Goal: Task Accomplishment & Management: Use online tool/utility

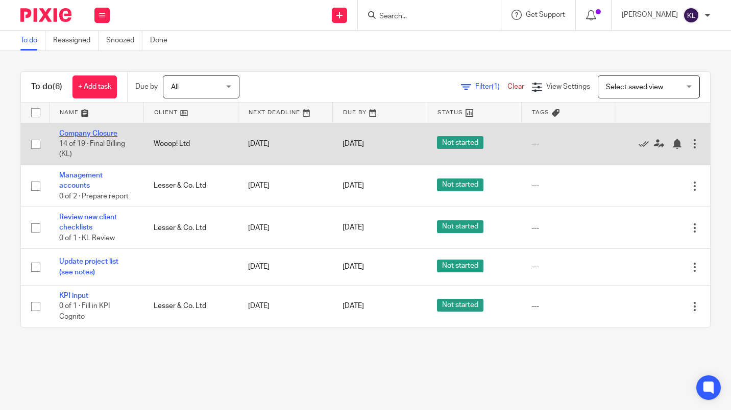
click at [82, 132] on link "Company Closure" at bounding box center [88, 133] width 58 height 7
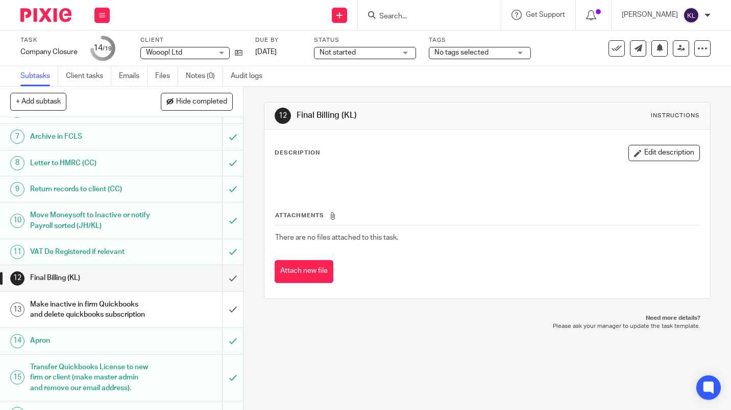
scroll to position [184, 0]
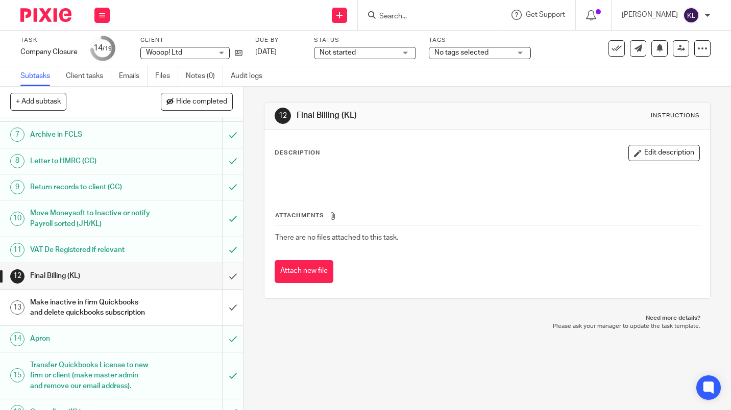
click at [217, 282] on input "submit" at bounding box center [121, 276] width 243 height 26
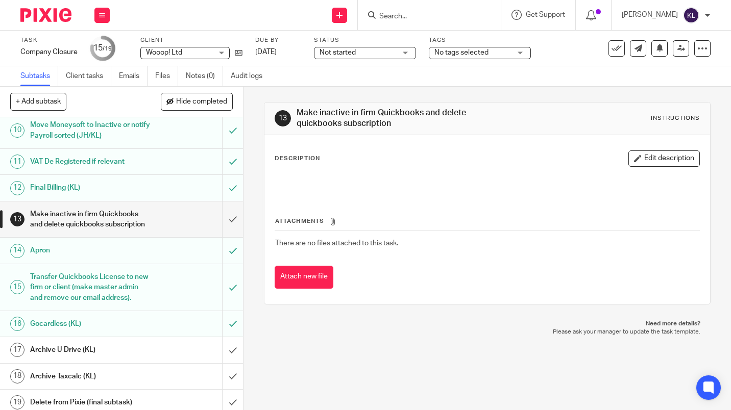
scroll to position [280, 0]
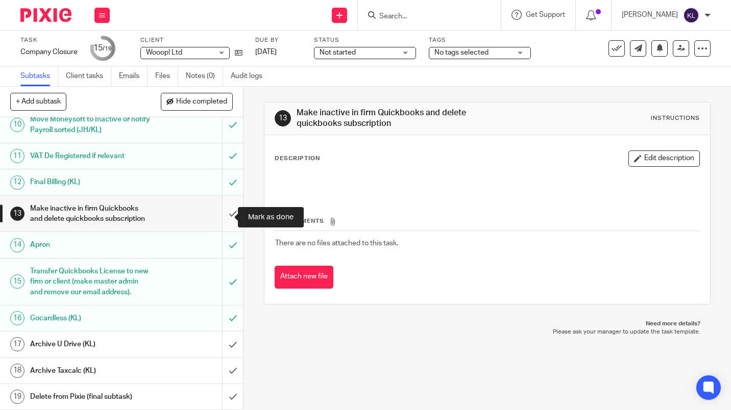
click at [224, 213] on input "submit" at bounding box center [121, 214] width 243 height 36
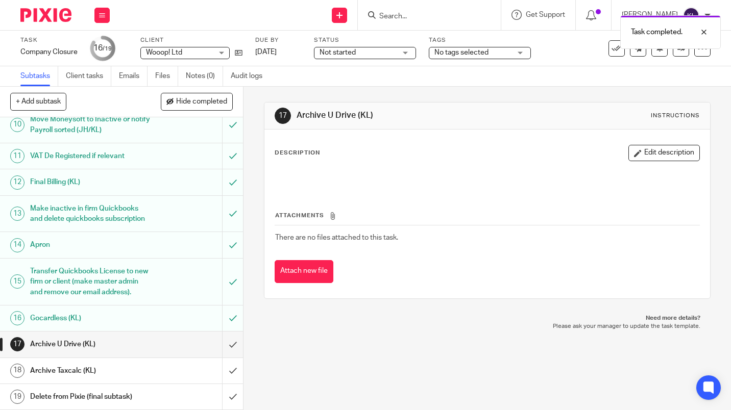
scroll to position [299, 0]
click at [227, 372] on input "submit" at bounding box center [121, 371] width 243 height 26
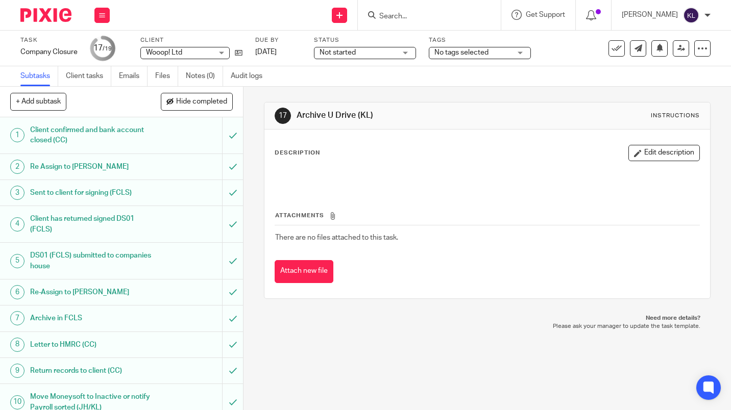
click at [299, 373] on div "17 Archive U Drive (KL) Instructions Description Edit description Attachments T…" at bounding box center [486, 249] width 487 height 324
click at [239, 52] on icon at bounding box center [239, 53] width 8 height 8
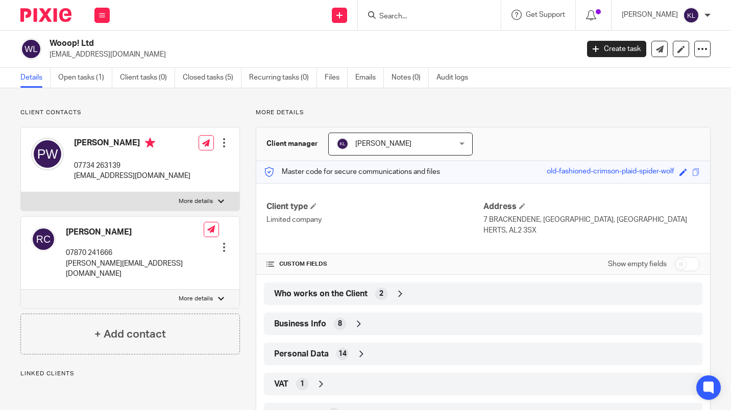
scroll to position [74, 0]
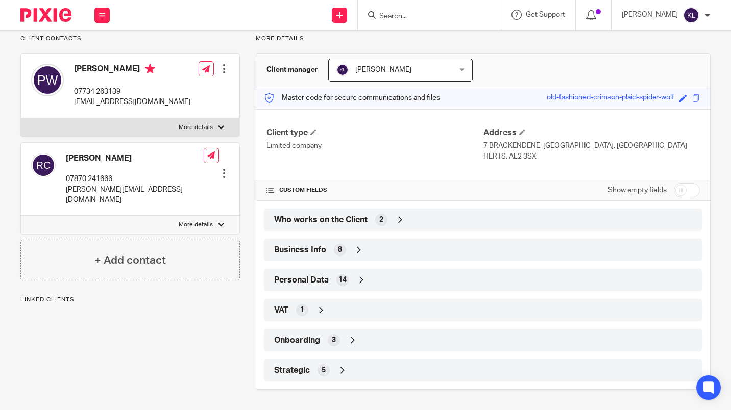
click at [509, 368] on div "Strategic 5" at bounding box center [483, 370] width 423 height 17
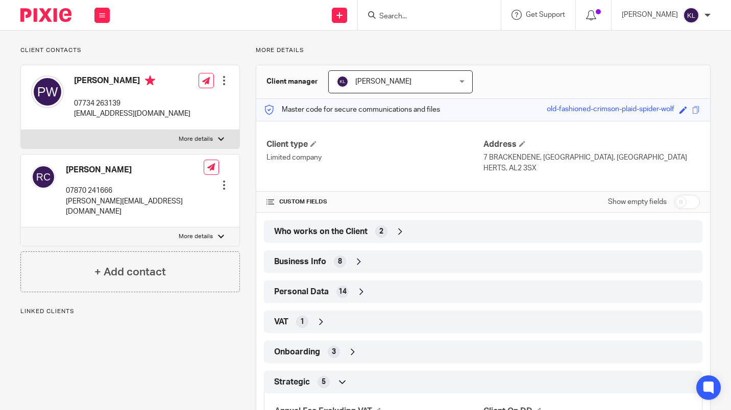
scroll to position [0, 0]
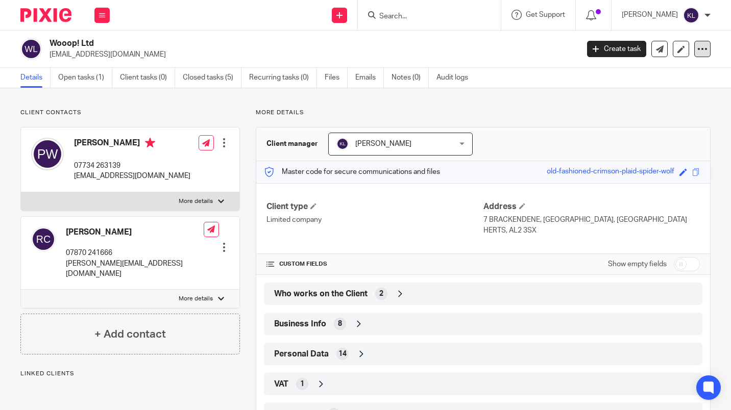
click at [697, 48] on icon at bounding box center [702, 49] width 10 height 10
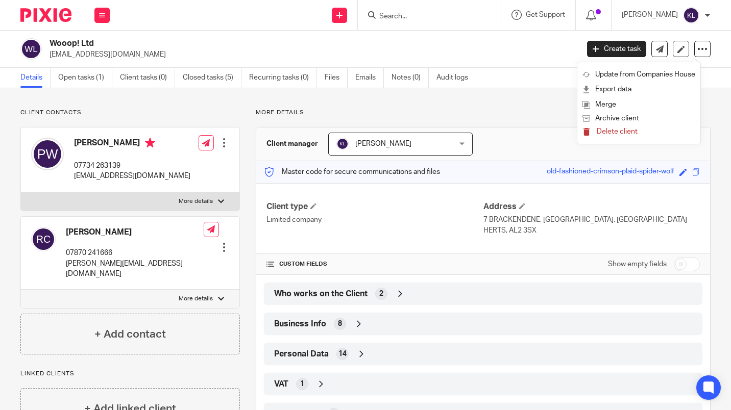
click at [625, 131] on span "Delete client" at bounding box center [617, 131] width 41 height 7
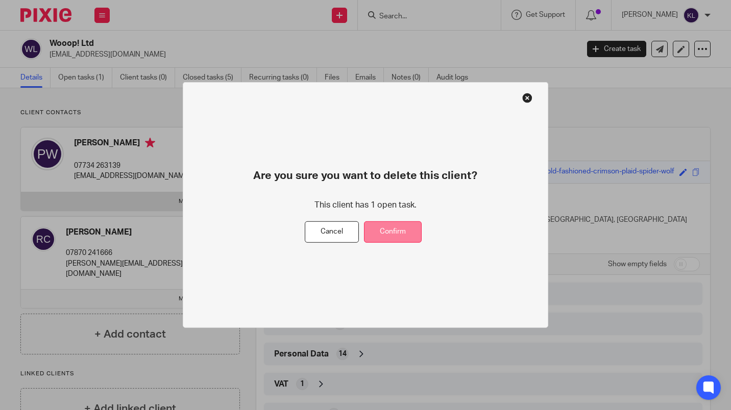
click at [396, 236] on button "Confirm" at bounding box center [393, 232] width 58 height 22
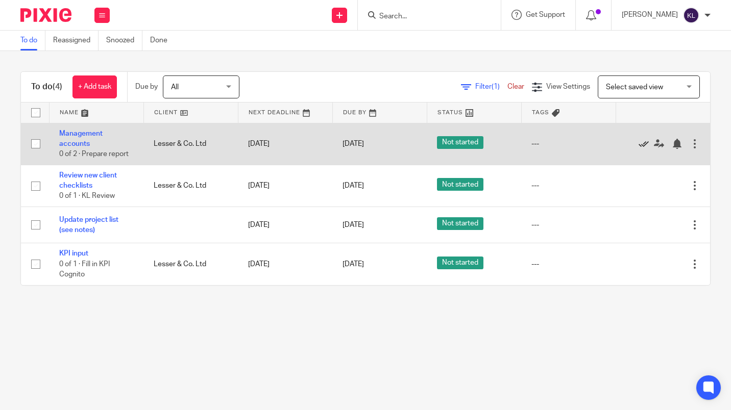
click at [638, 143] on icon at bounding box center [643, 144] width 10 height 10
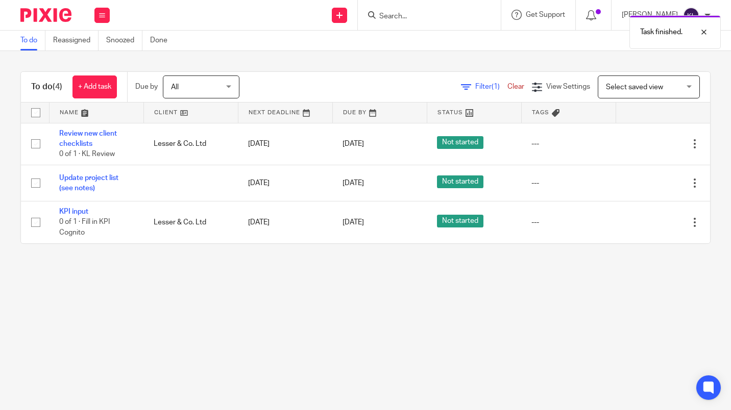
click at [101, 177] on link "Update project list (see notes)" at bounding box center [88, 183] width 59 height 17
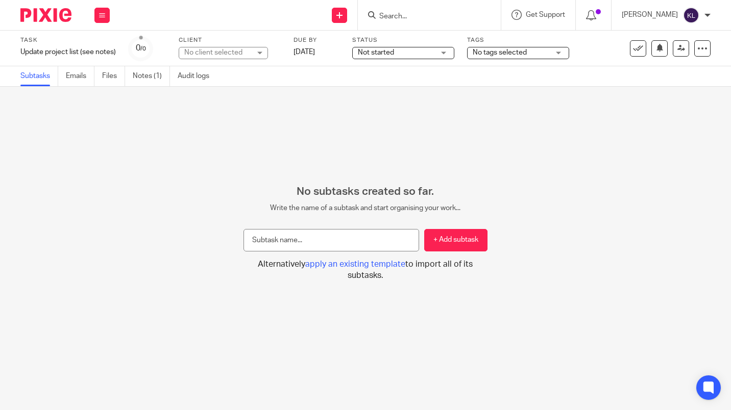
click at [148, 75] on link "Notes (1)" at bounding box center [151, 76] width 37 height 20
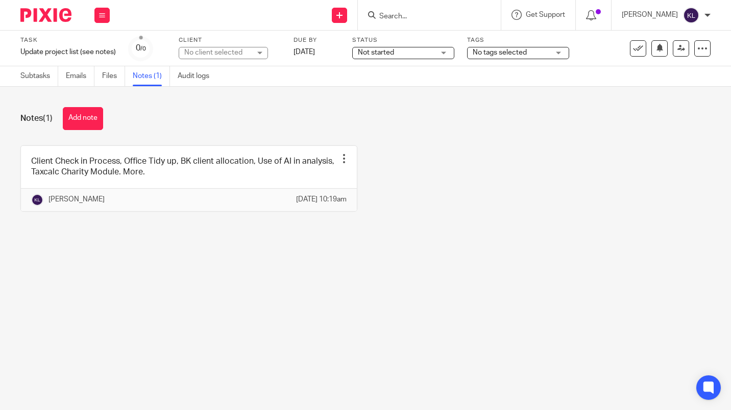
click at [83, 114] on button "Add note" at bounding box center [83, 118] width 40 height 23
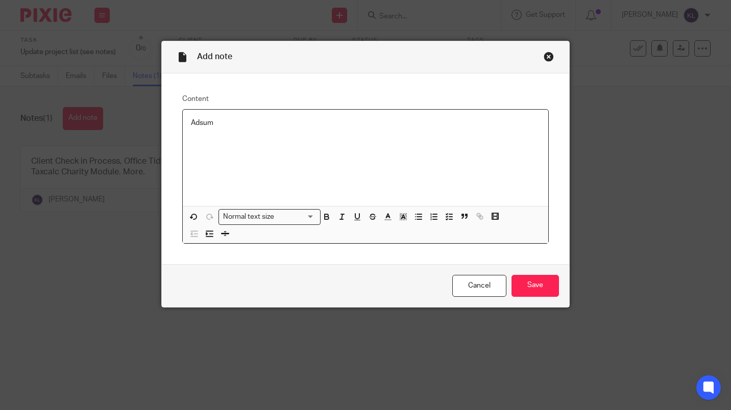
click at [543, 282] on input "Save" at bounding box center [534, 286] width 47 height 22
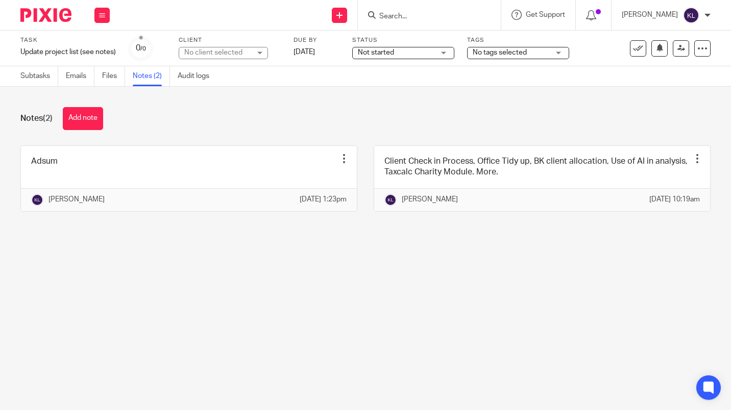
click at [483, 162] on link at bounding box center [542, 178] width 336 height 65
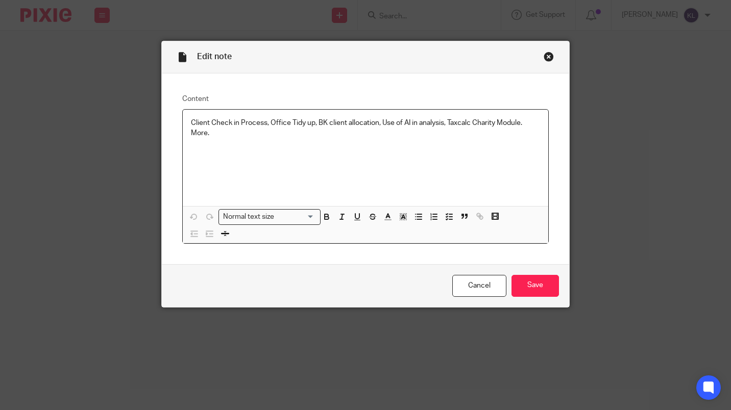
click at [263, 123] on p "Client Check in Process, Office Tidy up, BK client allocation, Use of AI in ana…" at bounding box center [365, 128] width 349 height 21
click at [519, 283] on input "Save" at bounding box center [534, 286] width 47 height 22
